Goal: Task Accomplishment & Management: Use online tool/utility

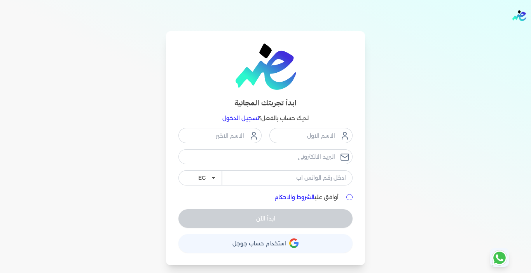
drag, startPoint x: 237, startPoint y: 120, endPoint x: 162, endPoint y: 115, distance: 74.8
click at [237, 120] on link "تسجيل الدخول" at bounding box center [240, 118] width 37 height 7
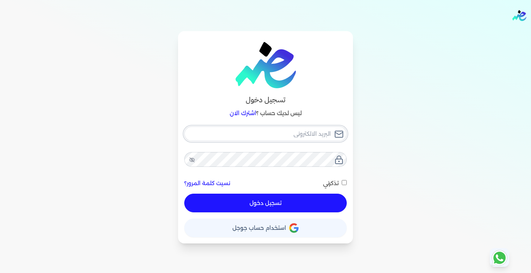
type input "[EMAIL_ADDRESS][DOMAIN_NAME]"
click at [265, 206] on button "تسجيل دخول" at bounding box center [265, 202] width 162 height 19
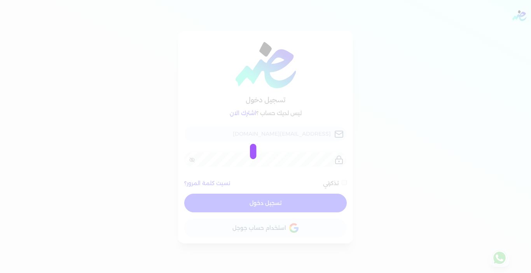
checkbox input "false"
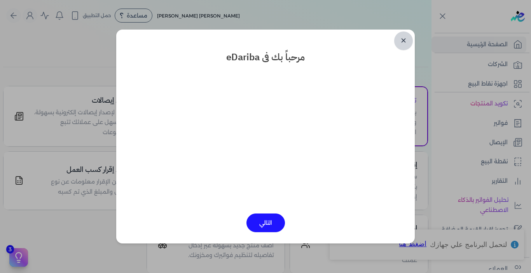
click at [402, 40] on link "✕" at bounding box center [403, 40] width 19 height 19
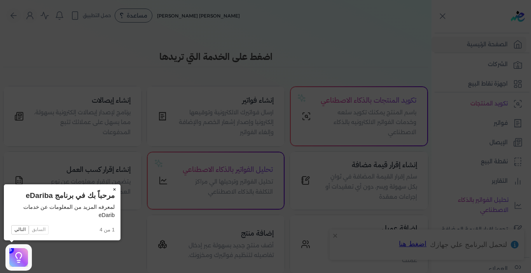
click at [113, 190] on button "×" at bounding box center [114, 189] width 12 height 11
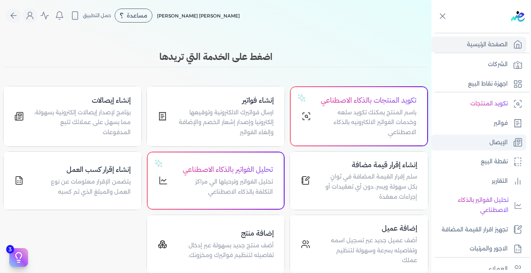
click at [495, 143] on p "الإيصال" at bounding box center [498, 143] width 18 height 10
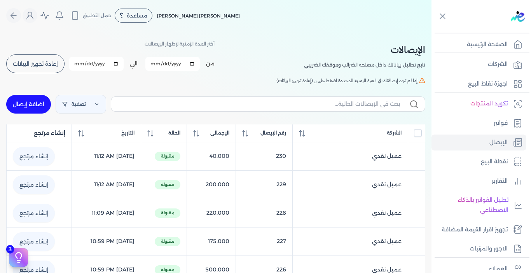
click at [41, 101] on link "اضافة إيصال" at bounding box center [28, 104] width 45 height 19
select select "EGP"
select select "EGS"
select select "B"
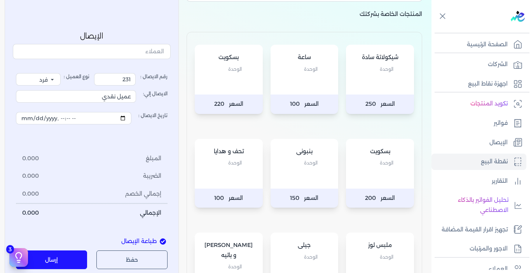
scroll to position [39, 0]
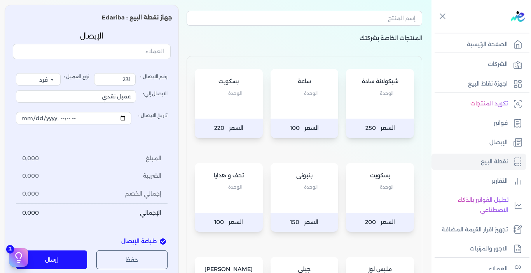
click at [252, 108] on div "بسكويت الوحدة" at bounding box center [229, 94] width 68 height 50
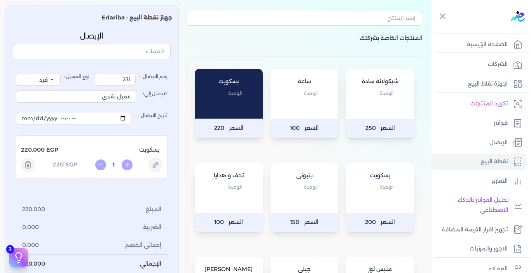
click at [118, 164] on input "1" at bounding box center [114, 165] width 12 height 8
type input "0.25"
click at [127, 195] on div "رقم الايصال : 231 نوع العميل : فرد شركة شخص اجنبي الايصال إلي: عميل نقدي تاريخ …" at bounding box center [92, 173] width 152 height 200
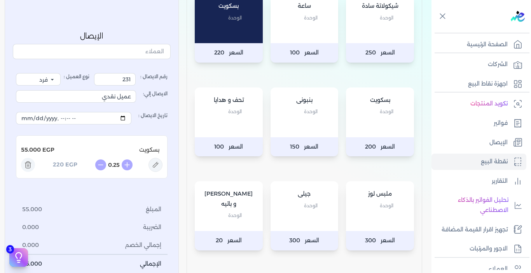
scroll to position [117, 0]
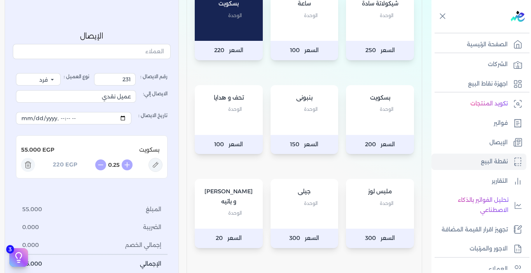
click at [228, 212] on div "بيتزا و باتيه الوحدة" at bounding box center [229, 204] width 68 height 50
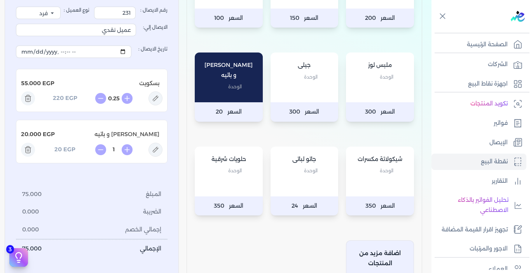
scroll to position [272, 0]
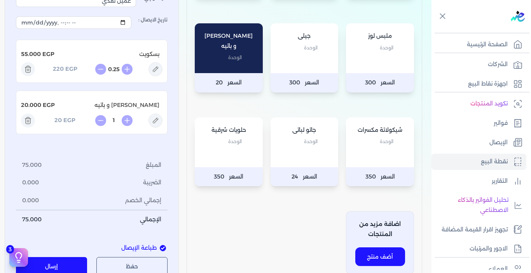
click at [205, 59] on div "بيتزا و باتيه الوحدة" at bounding box center [229, 48] width 68 height 50
type input "3"
click at [64, 265] on button "إرسال" at bounding box center [51, 266] width 71 height 19
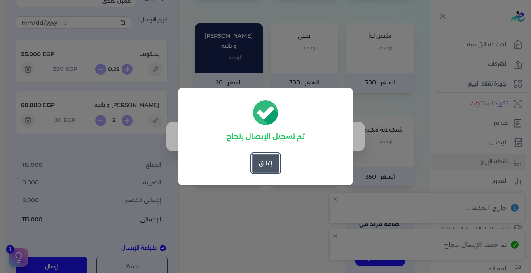
click at [261, 165] on button "إغلاق" at bounding box center [266, 163] width 28 height 19
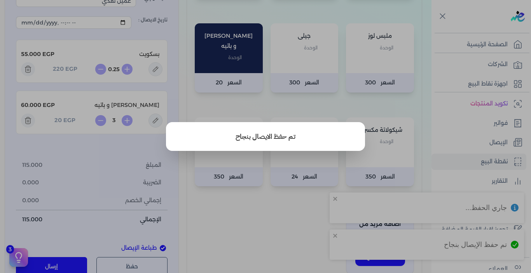
click at [277, 209] on button "close" at bounding box center [265, 136] width 531 height 273
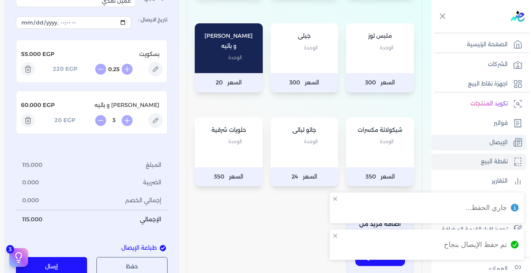
click at [472, 139] on link "الإيصال" at bounding box center [478, 142] width 95 height 16
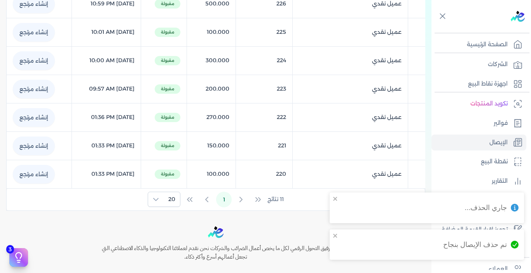
scroll to position [33, 0]
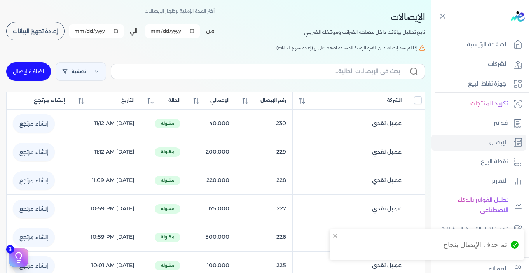
click at [47, 31] on span "إعادة تجهيز البيانات" at bounding box center [35, 30] width 45 height 5
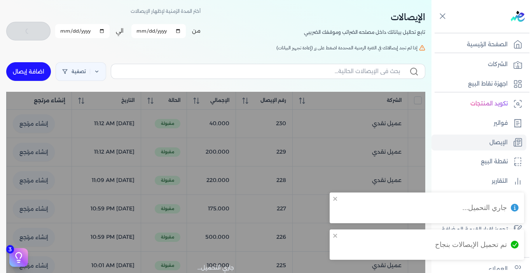
checkbox input "false"
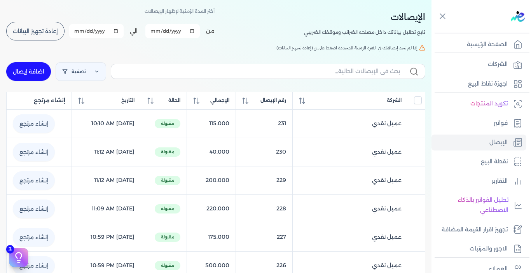
click at [33, 68] on link "اضافة إيصال" at bounding box center [28, 71] width 45 height 19
select select "EGP"
select select "EGS"
select select "B"
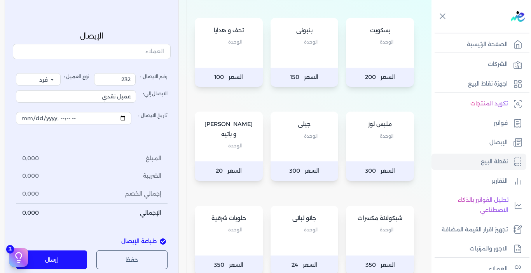
scroll to position [188, 0]
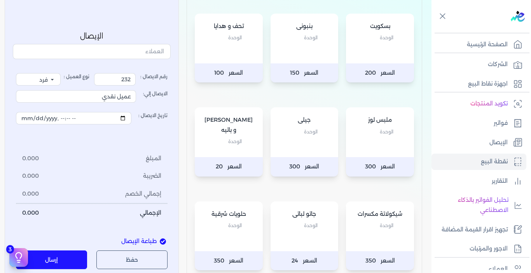
click at [298, 139] on div "جيلى الوحدة" at bounding box center [304, 132] width 68 height 50
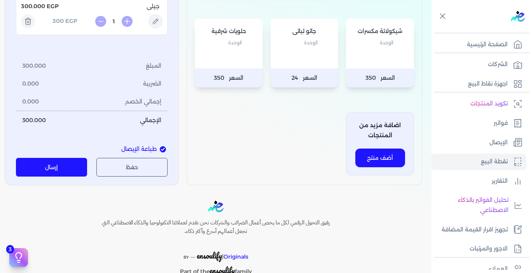
scroll to position [382, 0]
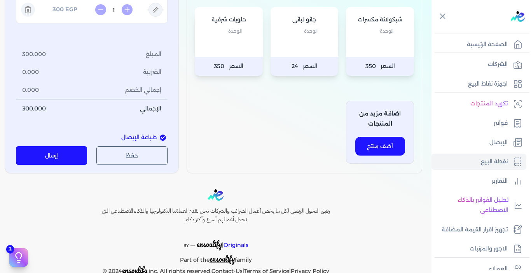
click at [59, 153] on button "إرسال" at bounding box center [51, 155] width 71 height 19
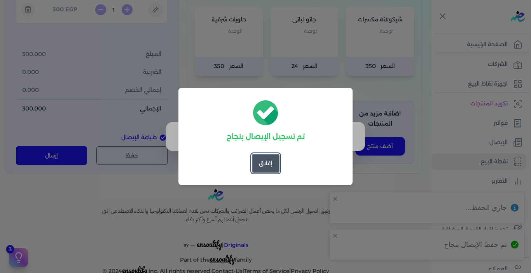
click at [265, 165] on button "إغلاق" at bounding box center [266, 163] width 28 height 19
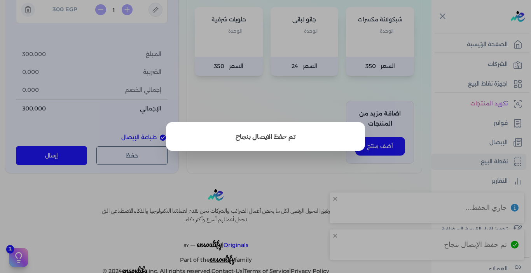
click at [273, 178] on button "close" at bounding box center [265, 136] width 531 height 273
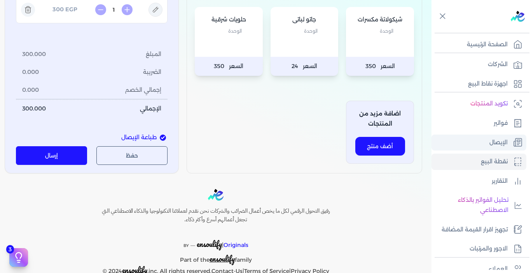
click at [486, 143] on link "الإيصال" at bounding box center [478, 142] width 95 height 16
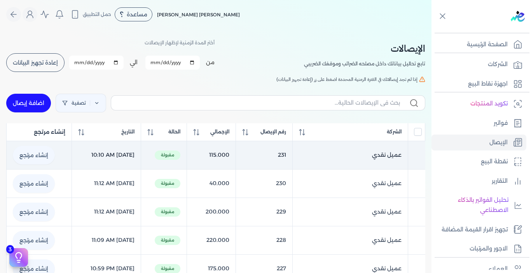
scroll to position [0, 0]
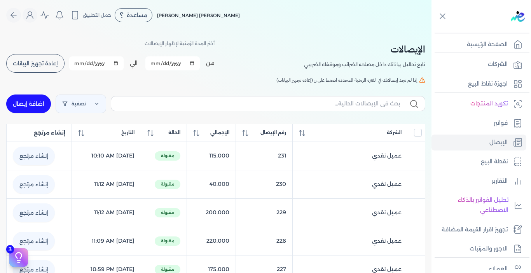
click at [55, 59] on button "إعادة تجهيز البيانات" at bounding box center [35, 63] width 58 height 19
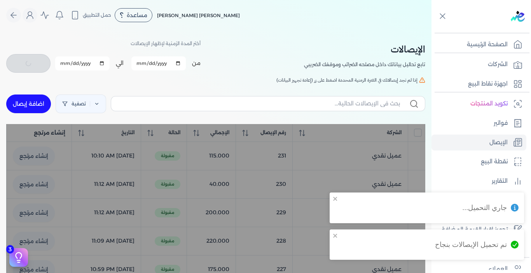
checkbox input "false"
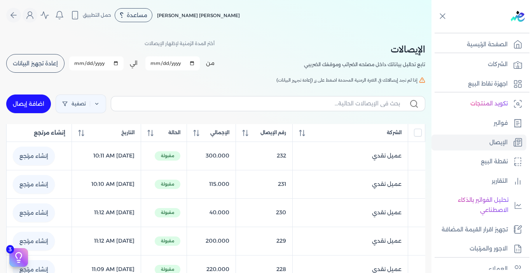
click at [33, 104] on link "اضافة إيصال" at bounding box center [28, 103] width 45 height 19
select select "EGP"
select select "EGS"
select select "B"
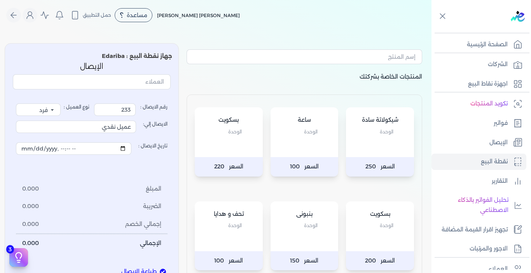
scroll to position [117, 0]
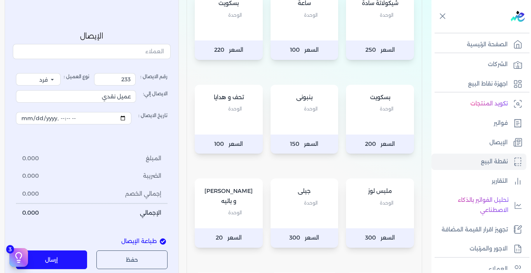
click at [360, 225] on div "ملبس لوز الوحدة" at bounding box center [380, 203] width 68 height 50
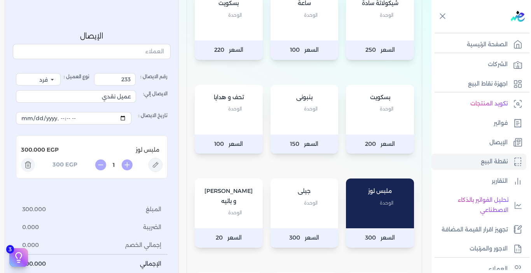
drag, startPoint x: 115, startPoint y: 166, endPoint x: 120, endPoint y: 165, distance: 5.1
click at [120, 165] on input "1" at bounding box center [114, 165] width 12 height 8
type input "0.5"
click at [103, 196] on div "رقم الايصال : 233 نوع العميل : فرد شركة شخص اجنبي الايصال إلي: عميل نقدي تاريخ …" at bounding box center [92, 173] width 152 height 200
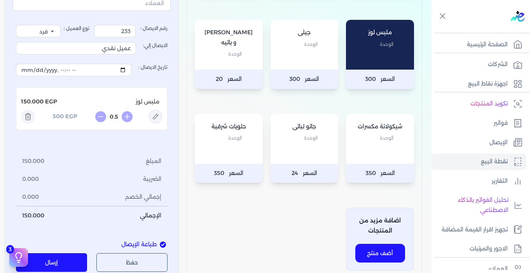
scroll to position [311, 0]
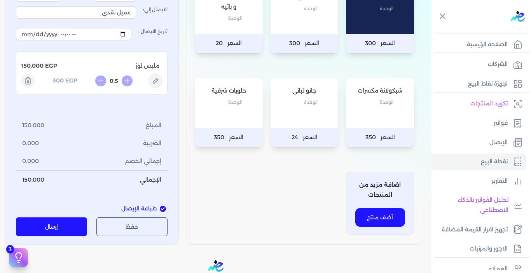
click at [73, 219] on button "إرسال" at bounding box center [51, 227] width 71 height 19
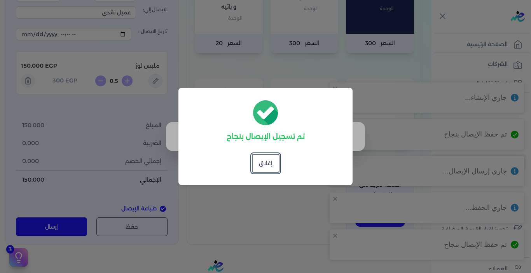
click at [272, 158] on button "إغلاق" at bounding box center [266, 163] width 28 height 19
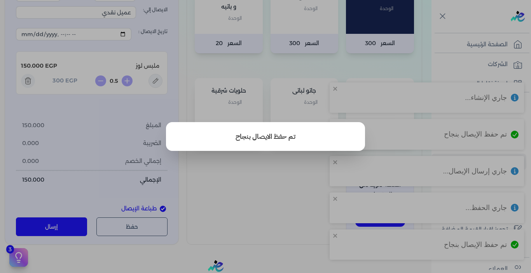
click at [275, 190] on button "close" at bounding box center [265, 136] width 531 height 273
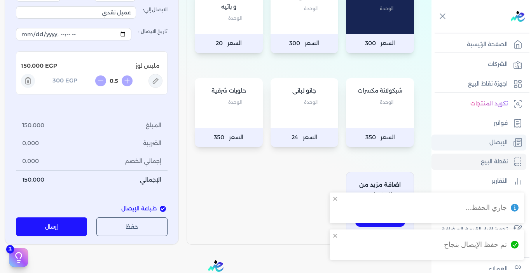
click at [495, 148] on link "الإيصال" at bounding box center [478, 142] width 95 height 16
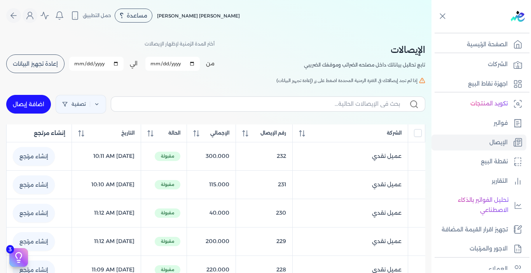
click at [23, 62] on span "إعادة تجهيز البيانات" at bounding box center [35, 63] width 45 height 5
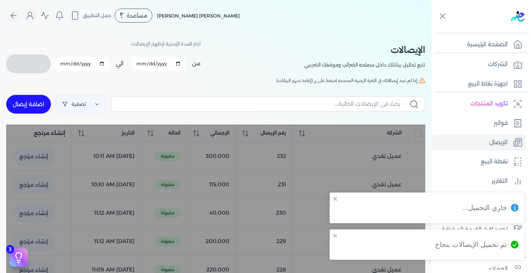
checkbox input "false"
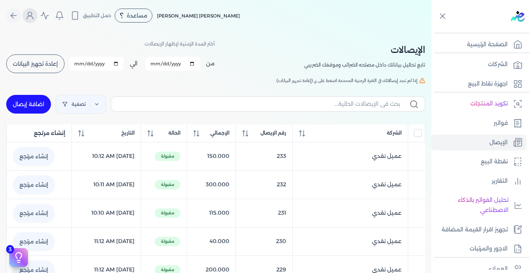
click at [33, 19] on icon "Global" at bounding box center [29, 15] width 9 height 9
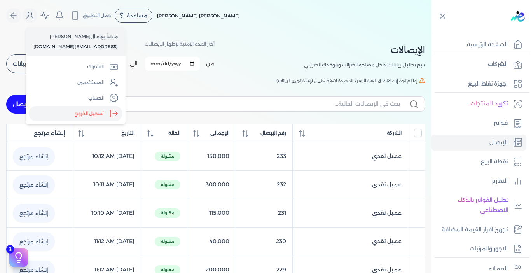
click at [91, 112] on label "تسجيل الخروج" at bounding box center [76, 114] width 94 height 16
click at [431, 31] on input "Close" at bounding box center [431, 31] width 0 height 0
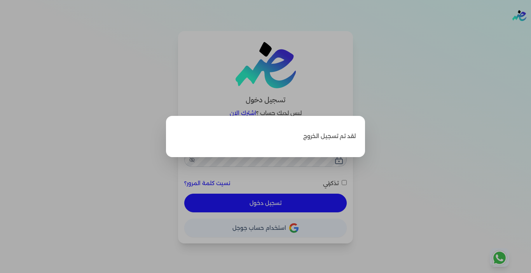
type input "[EMAIL_ADDRESS][DOMAIN_NAME]"
checkbox input "false"
click at [420, 86] on label "Close" at bounding box center [265, 136] width 531 height 273
click at [530, 31] on input "Close" at bounding box center [531, 31] width 0 height 0
